Goal: Information Seeking & Learning: Learn about a topic

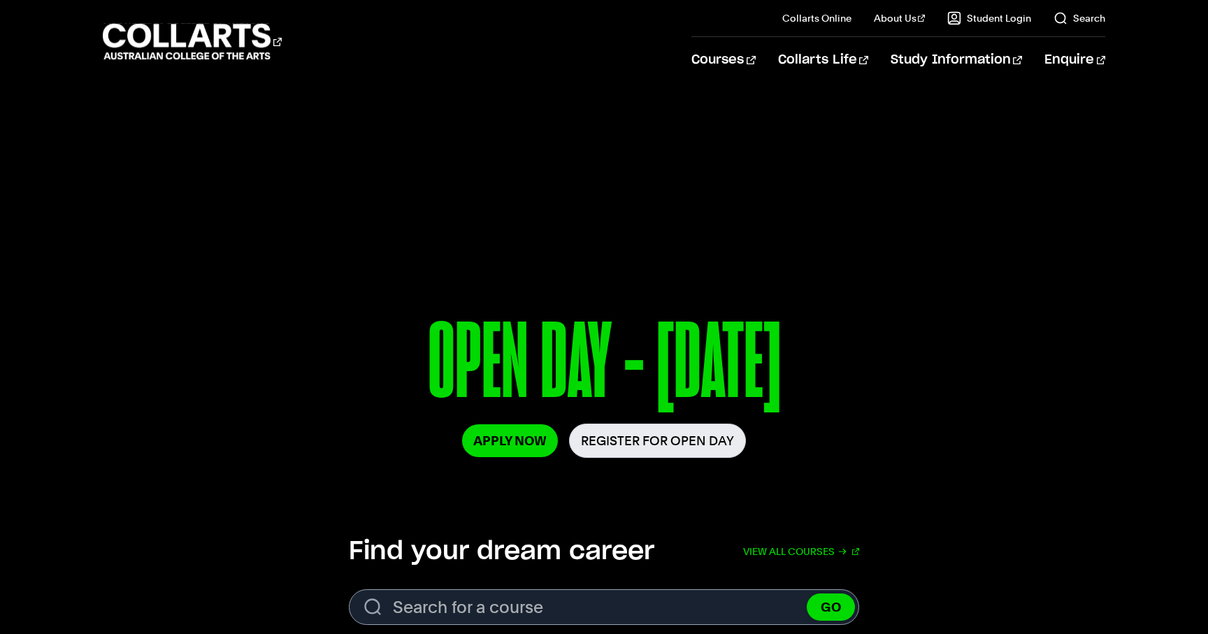
scroll to position [13, 0]
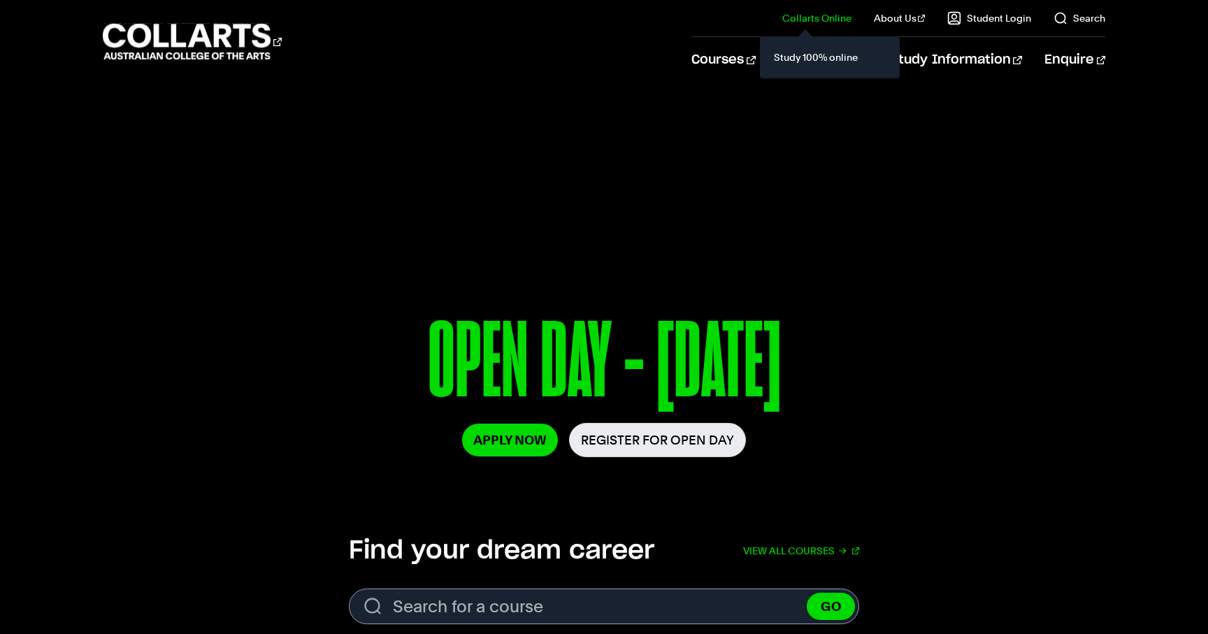
click at [773, 57] on div "Study 100% online" at bounding box center [830, 57] width 140 height 42
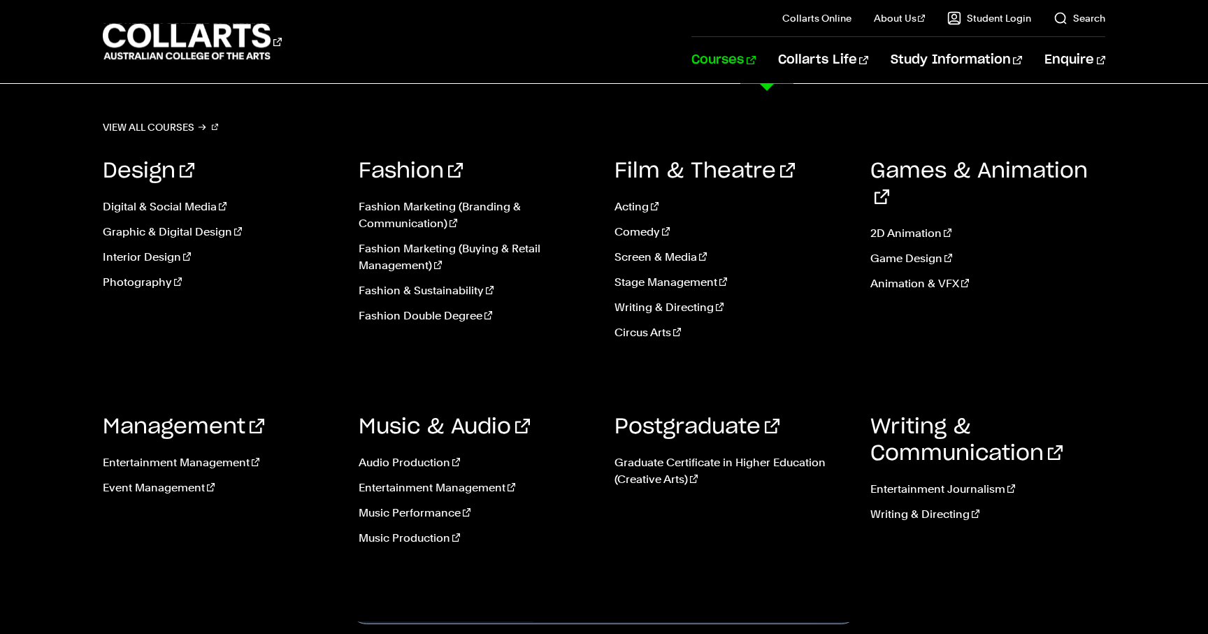
click at [755, 53] on link "Courses" at bounding box center [724, 60] width 64 height 46
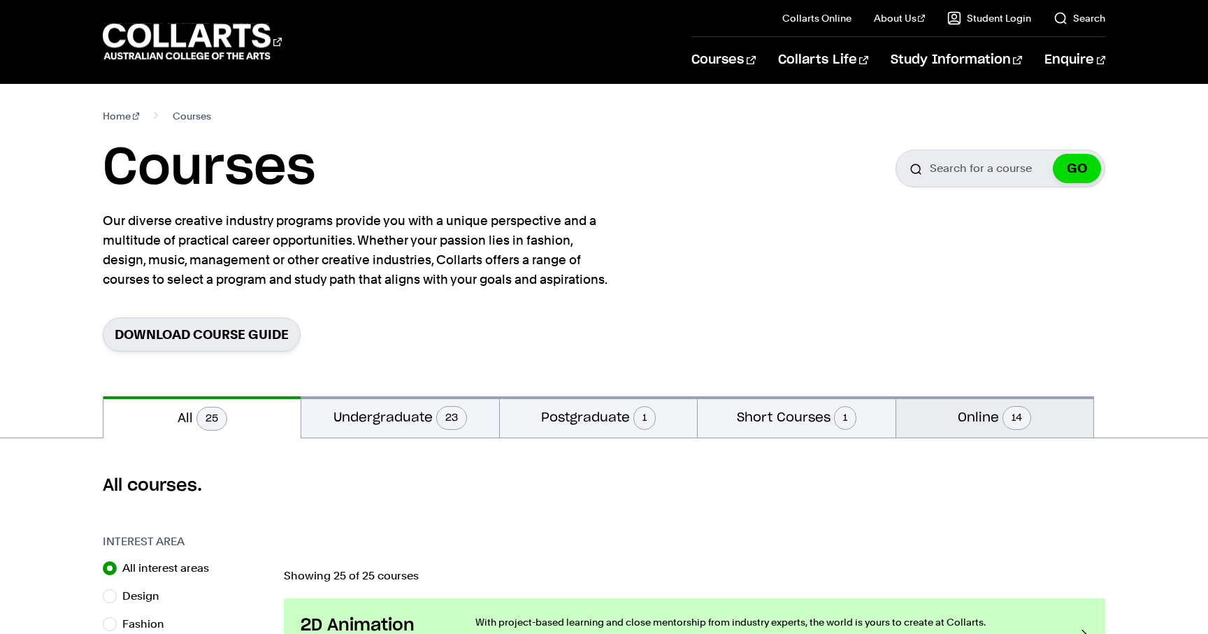
click at [954, 416] on button "Online 14" at bounding box center [994, 416] width 197 height 41
radio input "false"
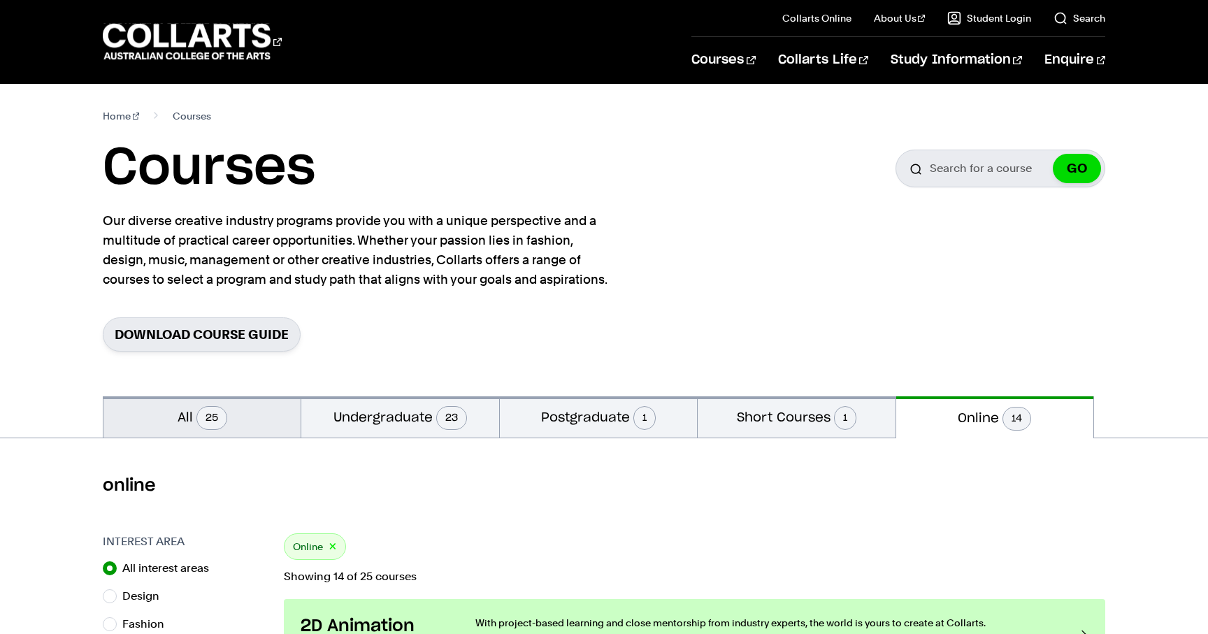
click at [237, 422] on button "All 25" at bounding box center [201, 416] width 197 height 41
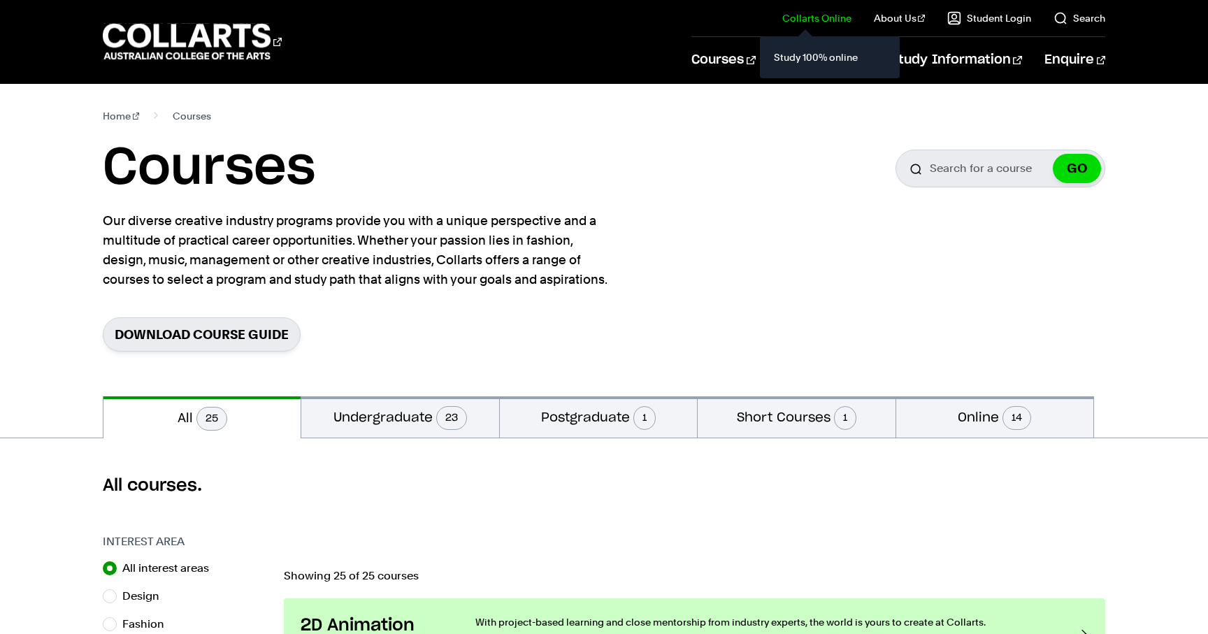
click at [824, 21] on link "Collarts Online" at bounding box center [816, 18] width 69 height 14
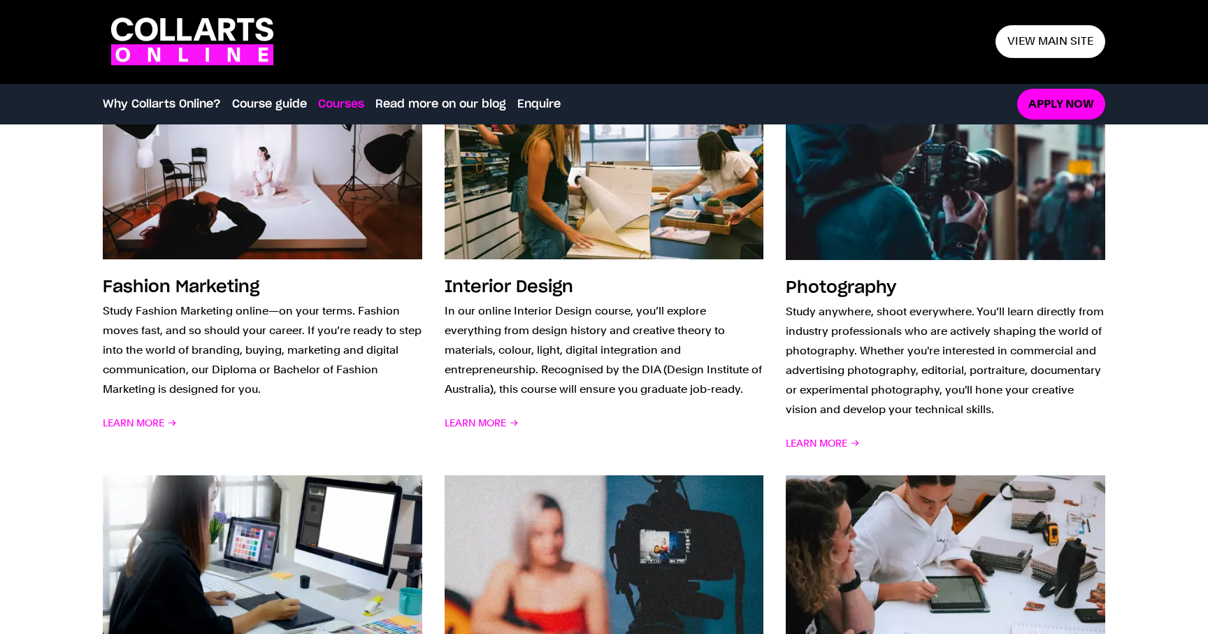
scroll to position [938, 0]
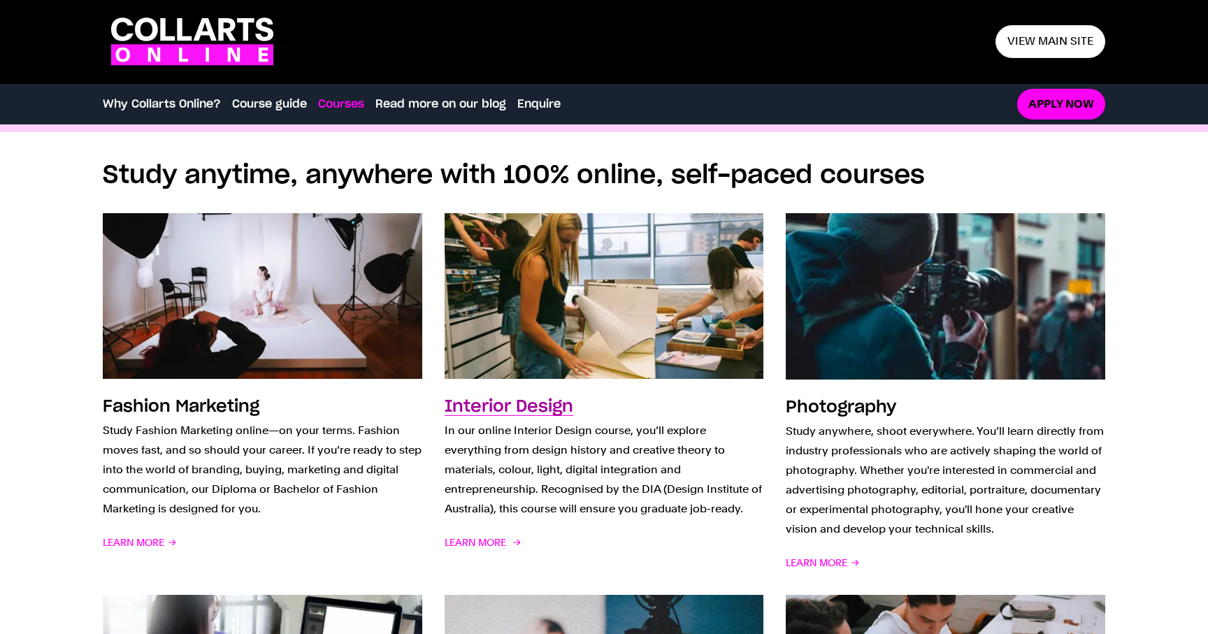
click at [528, 402] on h3 "Interior Design" at bounding box center [509, 407] width 129 height 17
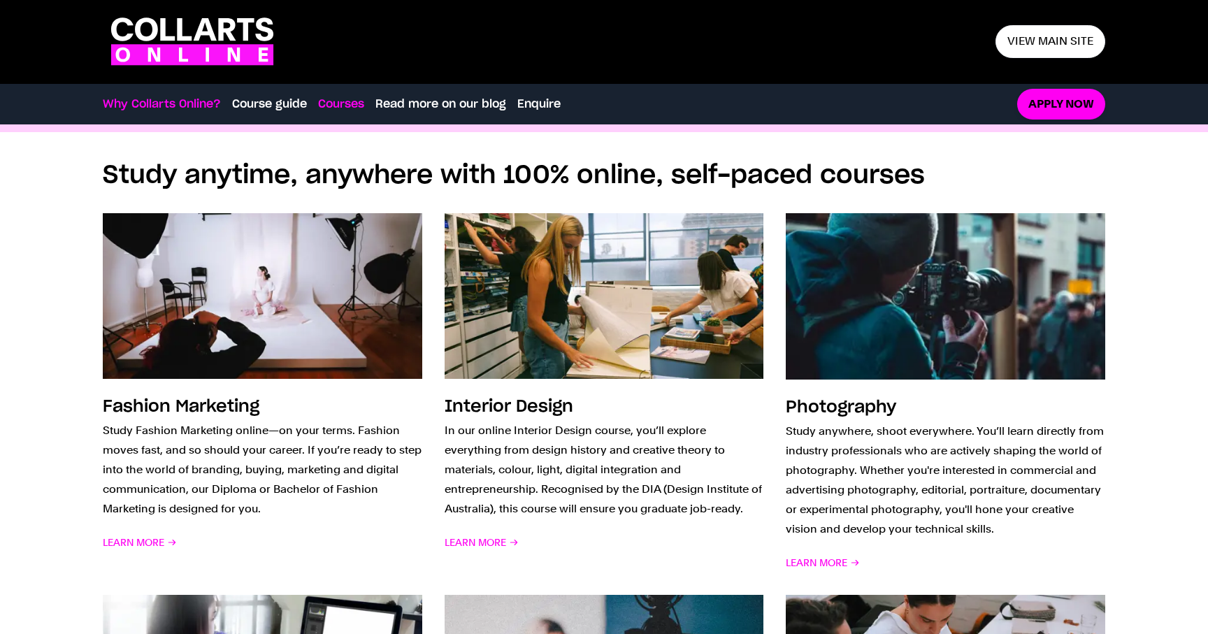
click at [197, 102] on link "Why Collarts Online?" at bounding box center [162, 104] width 118 height 17
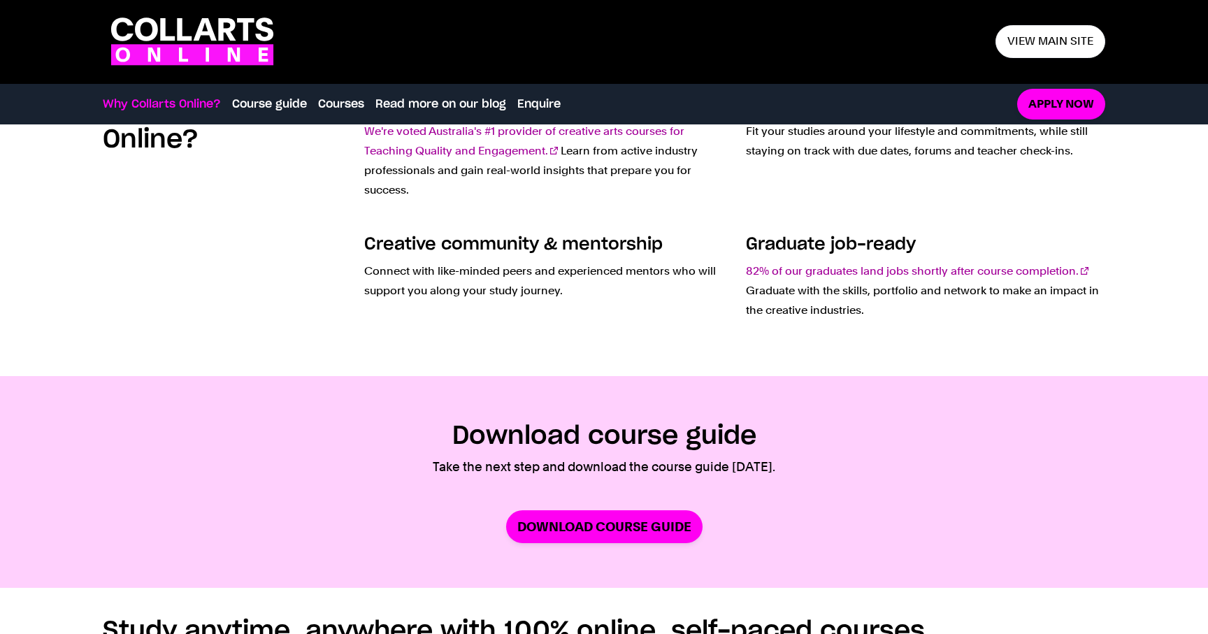
scroll to position [406, 0]
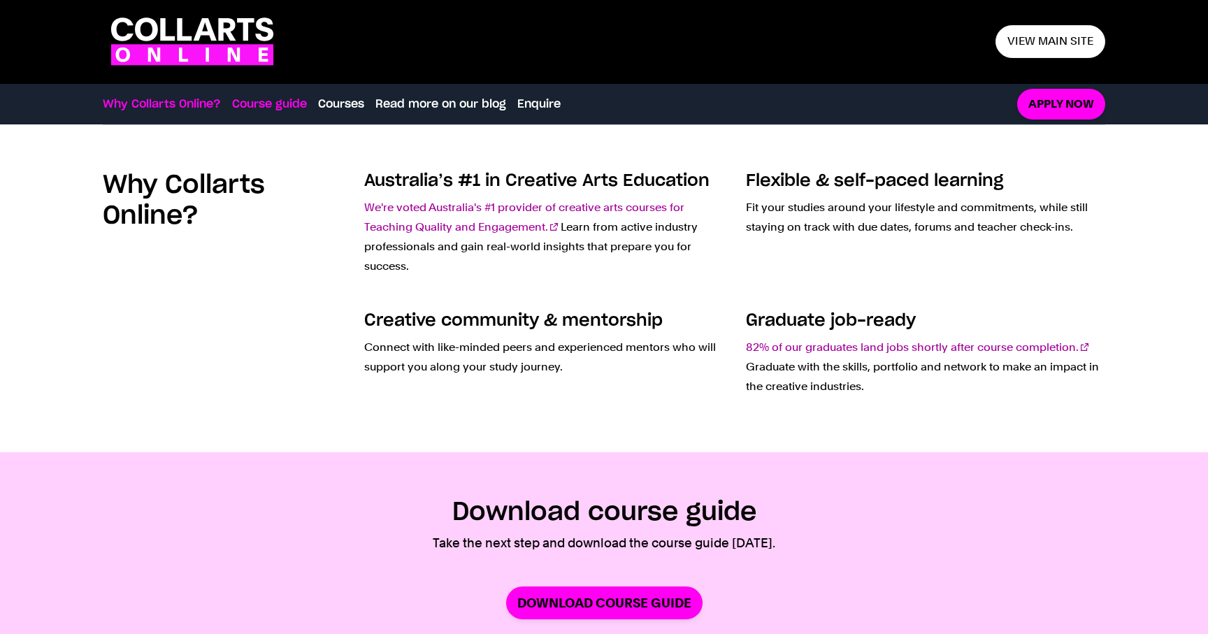
click at [259, 110] on link "Course guide" at bounding box center [269, 104] width 75 height 17
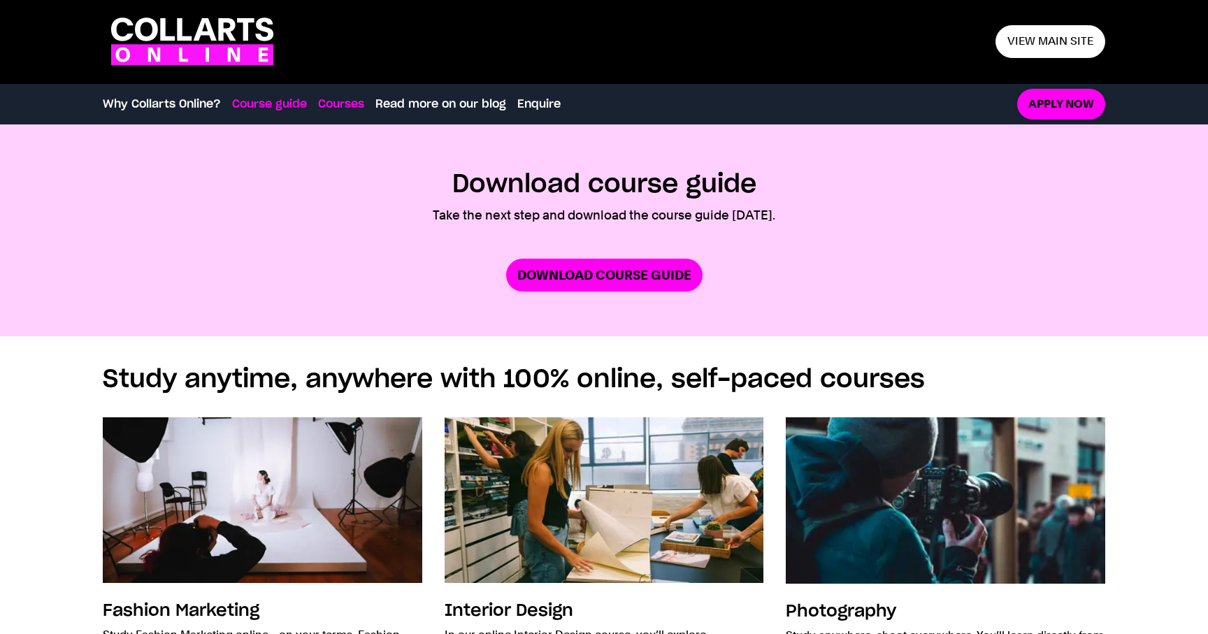
click at [333, 101] on link "Courses" at bounding box center [341, 104] width 46 height 17
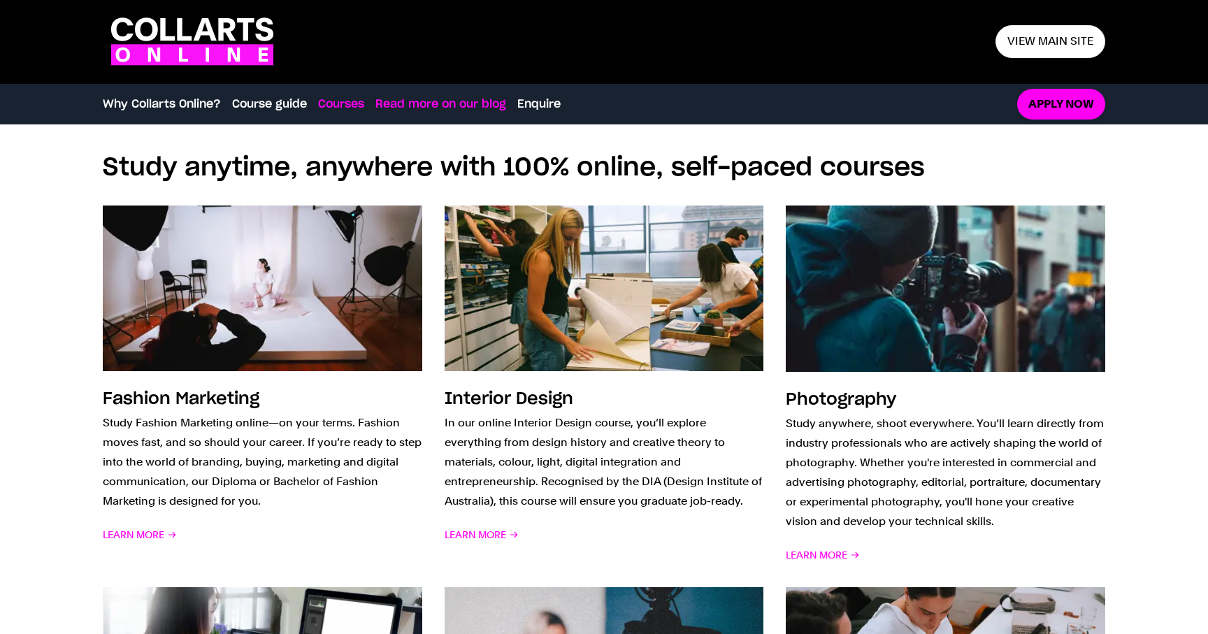
click at [417, 104] on link "Read more on our blog" at bounding box center [440, 104] width 131 height 17
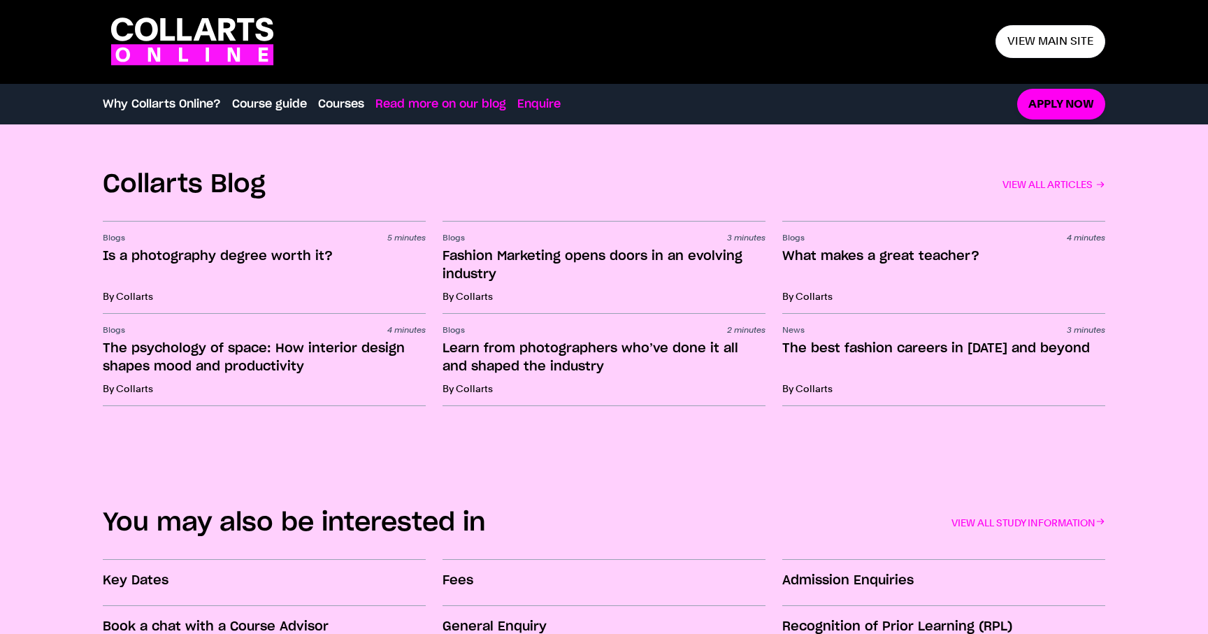
click at [531, 109] on link "Enquire" at bounding box center [538, 104] width 43 height 17
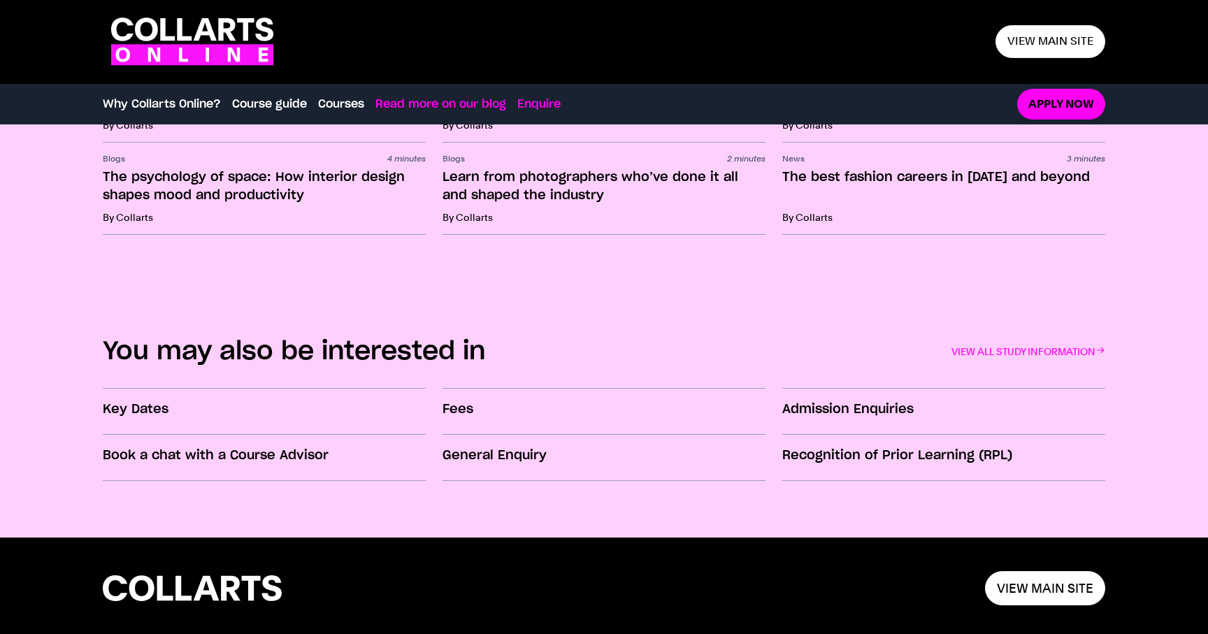
scroll to position [2244, 0]
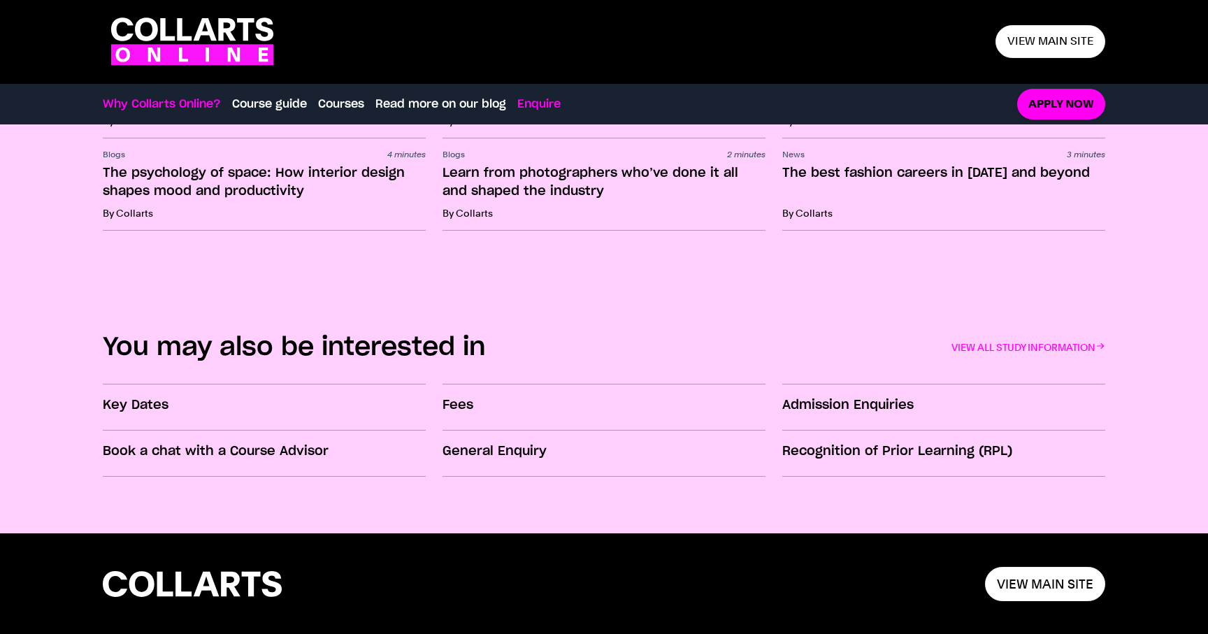
click at [164, 103] on link "Why Collarts Online?" at bounding box center [162, 104] width 118 height 17
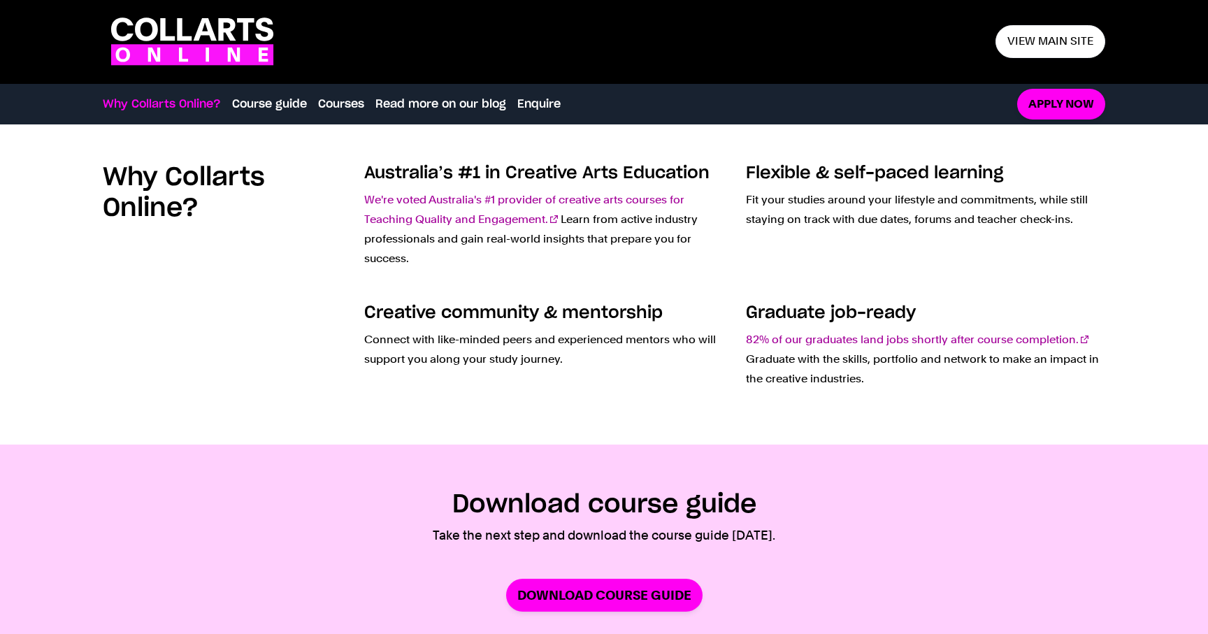
scroll to position [406, 0]
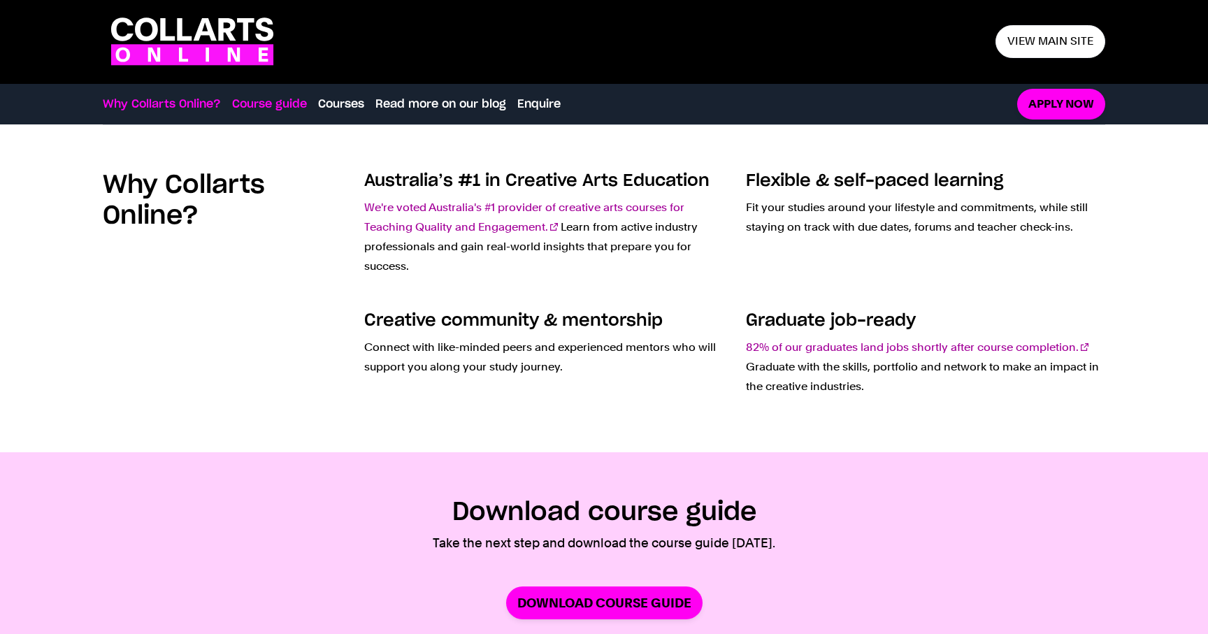
click at [292, 103] on link "Course guide" at bounding box center [269, 104] width 75 height 17
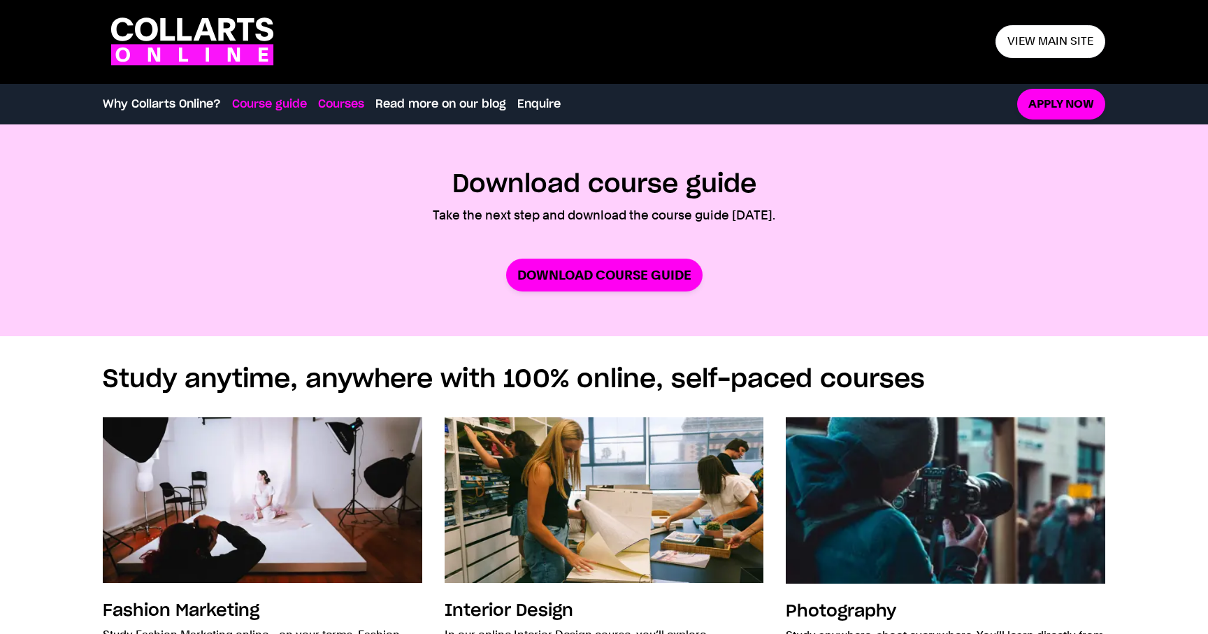
click at [339, 105] on link "Courses" at bounding box center [341, 104] width 46 height 17
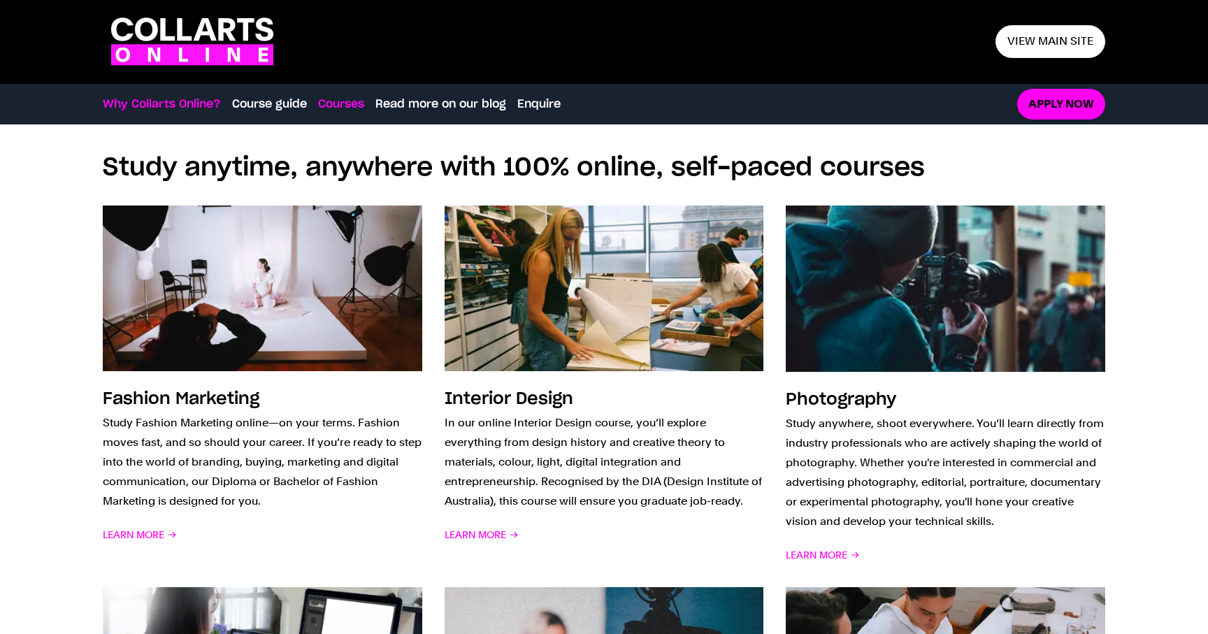
click at [154, 108] on link "Why Collarts Online?" at bounding box center [162, 104] width 118 height 17
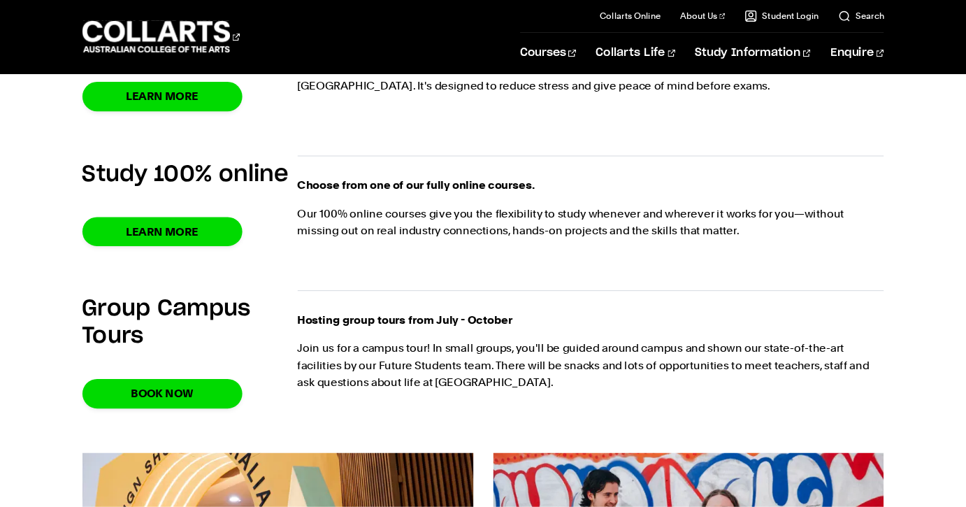
scroll to position [1069, 0]
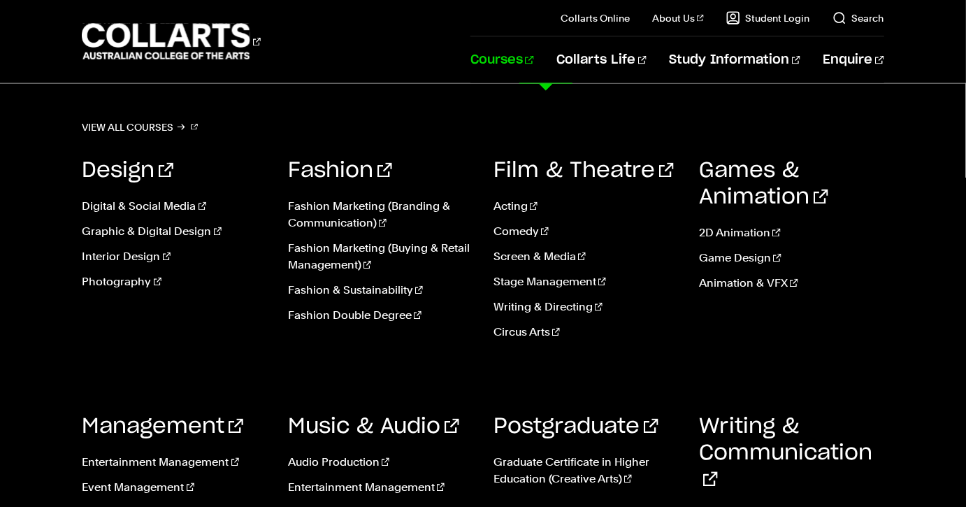
click at [534, 55] on link "Courses" at bounding box center [503, 60] width 64 height 46
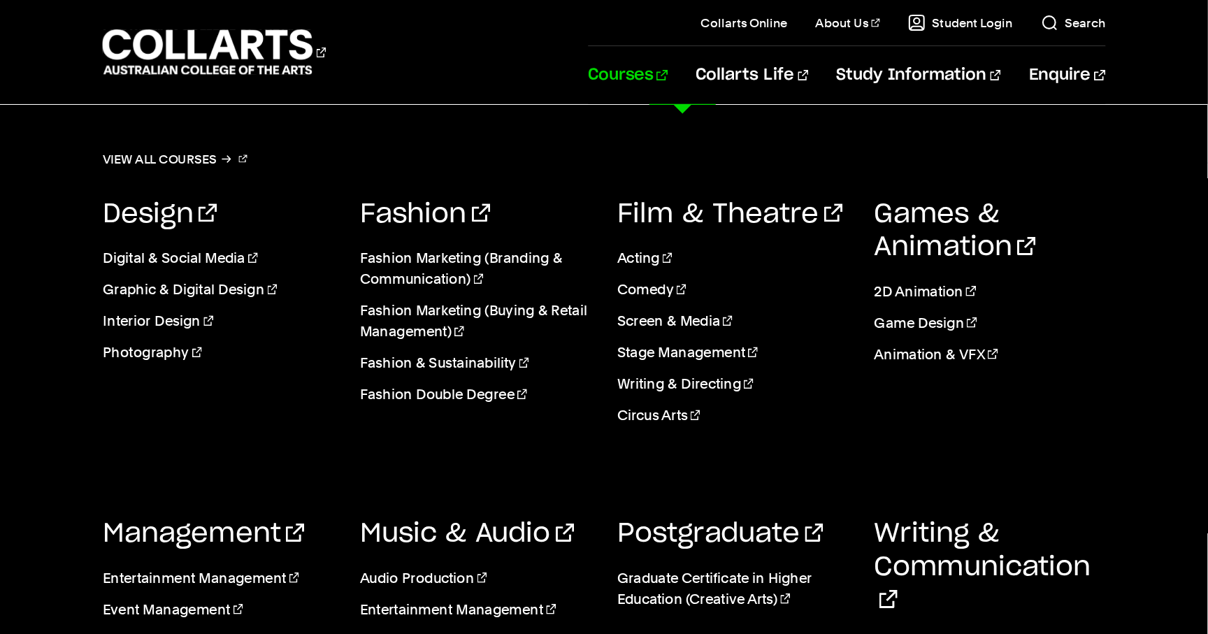
scroll to position [308, 0]
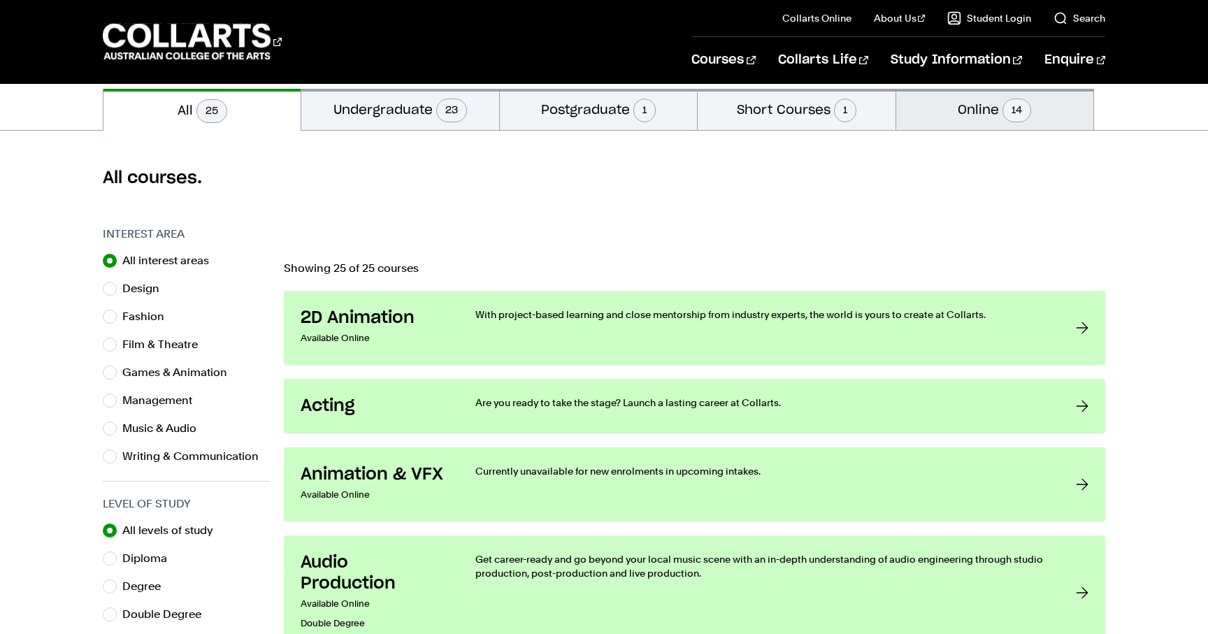
click at [966, 106] on button "Online 14" at bounding box center [994, 109] width 197 height 41
radio input "false"
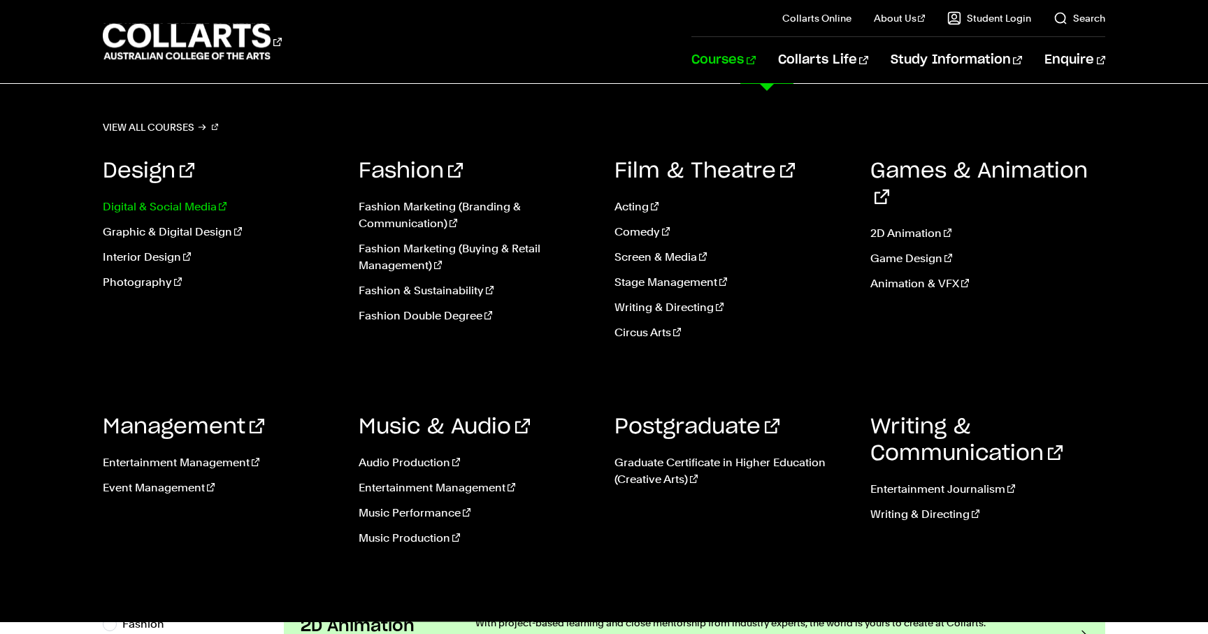
click at [177, 207] on link "Digital & Social Media" at bounding box center [220, 207] width 235 height 17
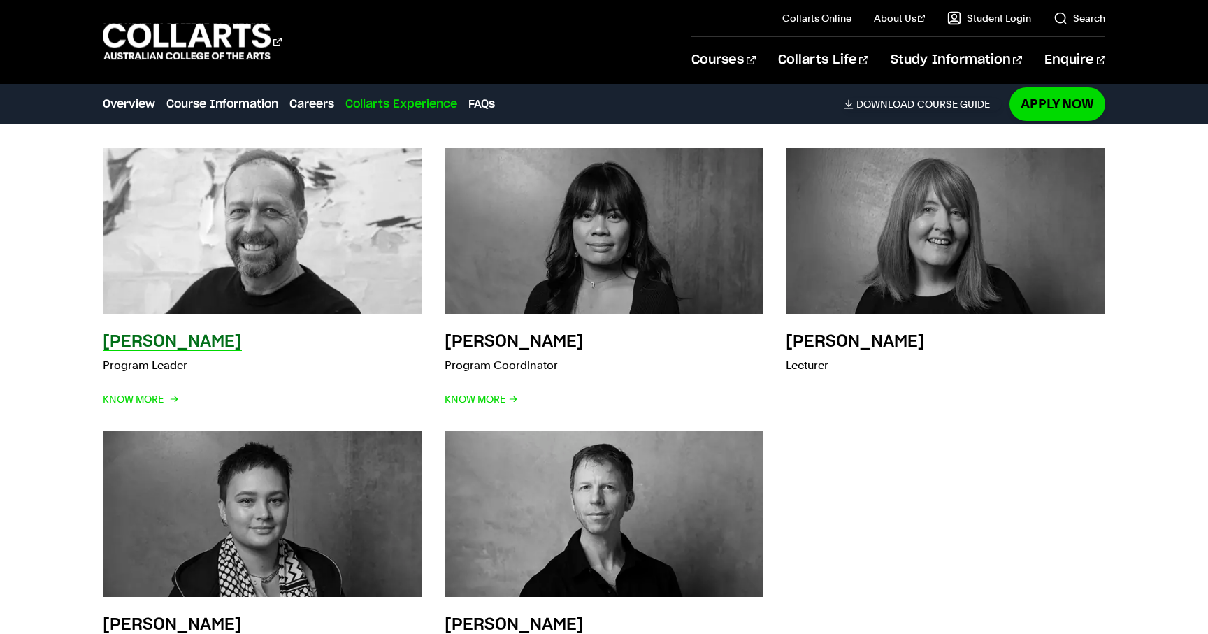
scroll to position [3904, 0]
